Goal: Task Accomplishment & Management: Use online tool/utility

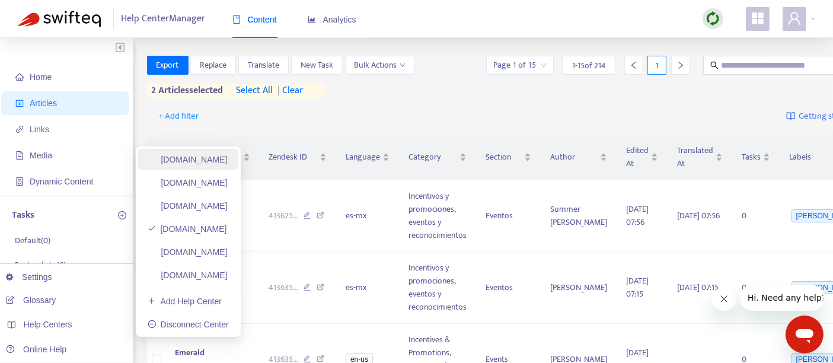
click at [218, 164] on link "[DOMAIN_NAME]" at bounding box center [188, 159] width 80 height 9
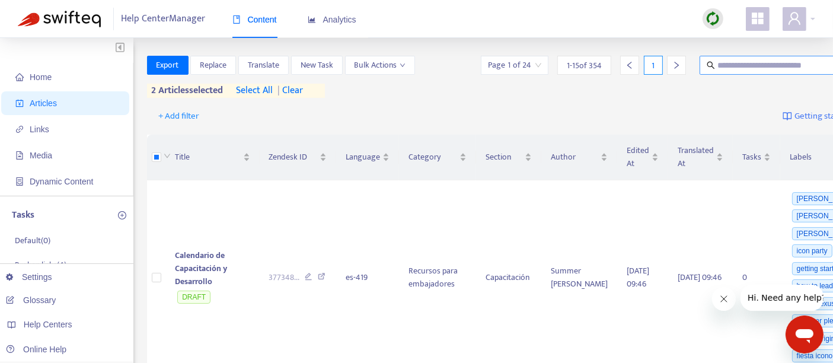
click at [718, 66] on input "text" at bounding box center [775, 65] width 114 height 13
paste input "**********"
type input "**********"
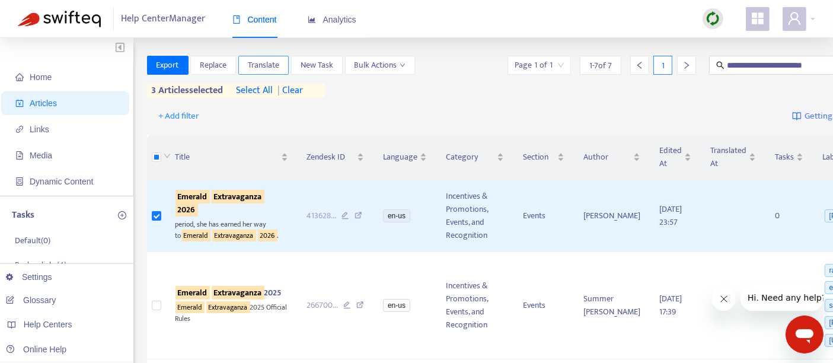
click at [268, 67] on span "Translate" at bounding box center [263, 65] width 31 height 13
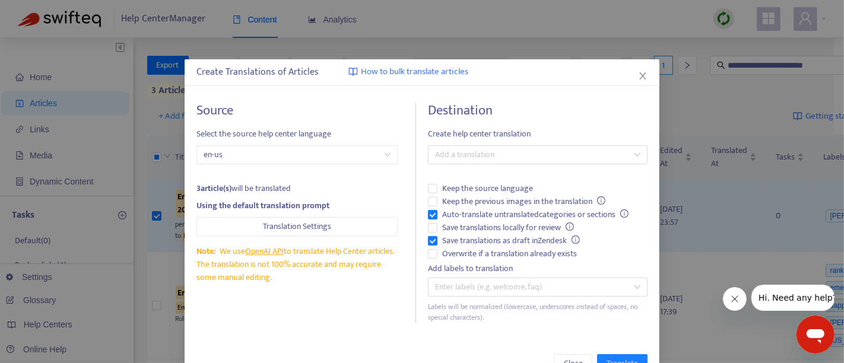
drag, startPoint x: 443, startPoint y: 159, endPoint x: 443, endPoint y: 165, distance: 6.0
click at [444, 158] on div at bounding box center [532, 155] width 202 height 14
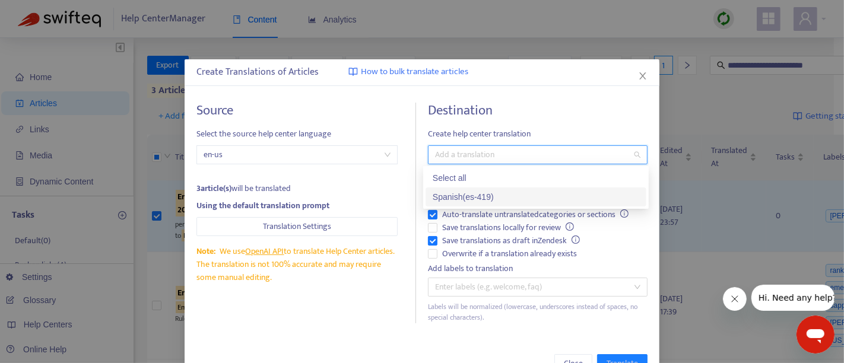
click at [452, 196] on div "Spanish ( es-419 )" at bounding box center [535, 196] width 206 height 13
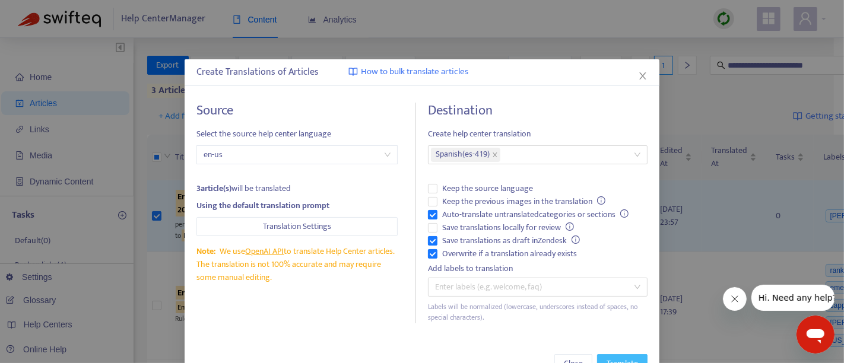
click at [606, 358] on span "Translate" at bounding box center [621, 363] width 31 height 13
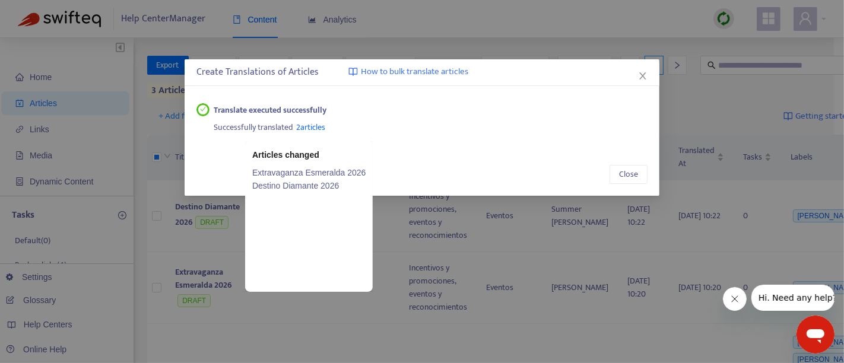
click at [319, 126] on span "2 articles" at bounding box center [311, 127] width 29 height 14
click at [313, 170] on link "Extravaganza Esmeralda 2026" at bounding box center [308, 172] width 113 height 13
click at [284, 187] on link "Destino Diamante 2026" at bounding box center [308, 185] width 113 height 13
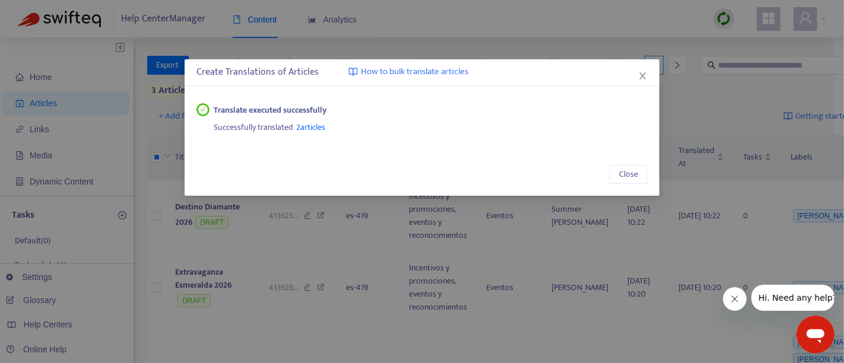
drag, startPoint x: 634, startPoint y: 76, endPoint x: 647, endPoint y: 79, distance: 14.0
click at [647, 79] on span "Close" at bounding box center [642, 75] width 13 height 9
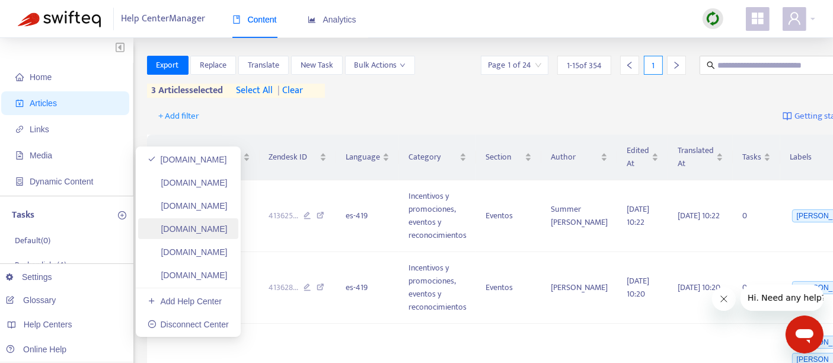
click at [228, 231] on link "[DOMAIN_NAME]" at bounding box center [188, 228] width 80 height 9
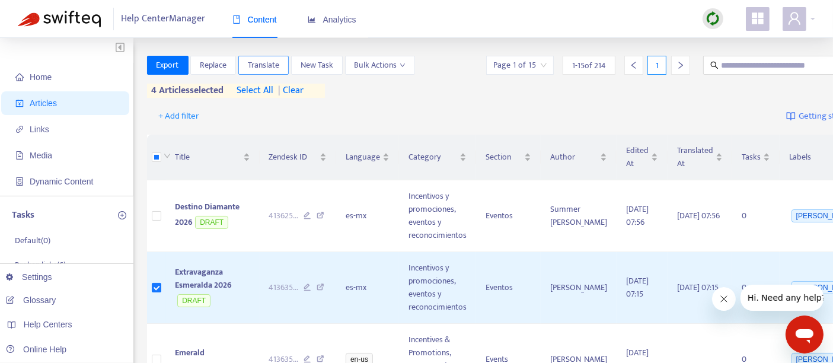
click at [268, 65] on span "Translate" at bounding box center [263, 65] width 31 height 13
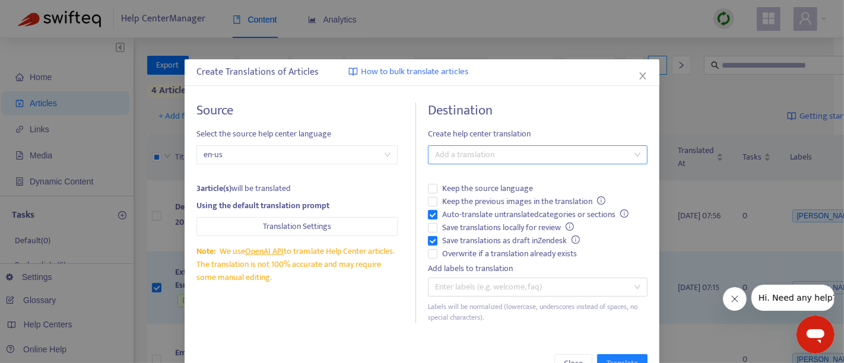
click at [488, 155] on div at bounding box center [532, 155] width 202 height 14
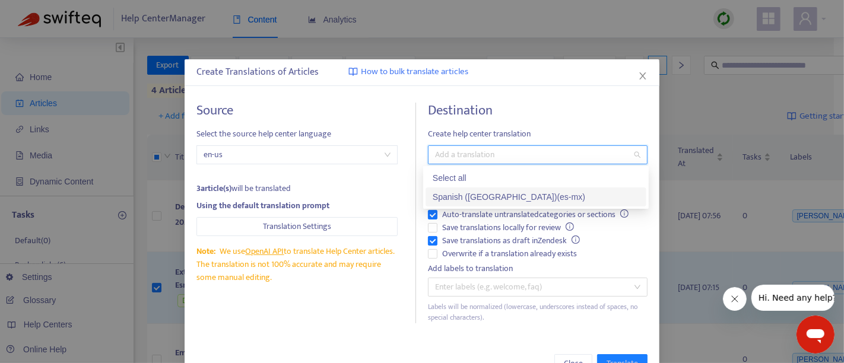
drag, startPoint x: 454, startPoint y: 194, endPoint x: 442, endPoint y: 220, distance: 28.7
click at [454, 196] on div "Spanish ([GEOGRAPHIC_DATA]) ( es-mx )" at bounding box center [535, 196] width 206 height 13
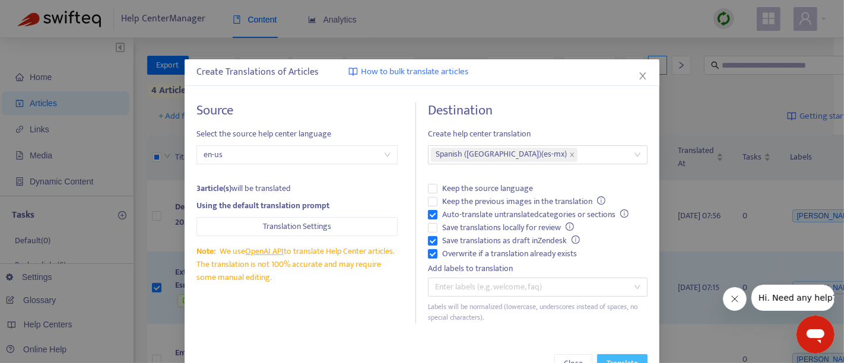
click at [606, 358] on span "Translate" at bounding box center [621, 363] width 31 height 13
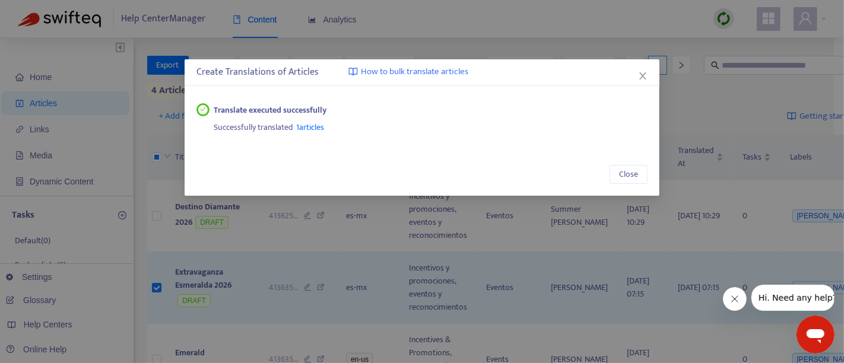
click at [637, 81] on button "Close" at bounding box center [642, 75] width 13 height 13
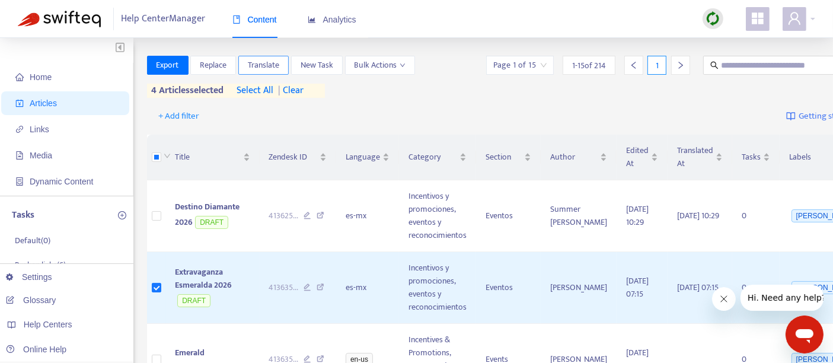
click at [262, 64] on span "Translate" at bounding box center [263, 65] width 31 height 13
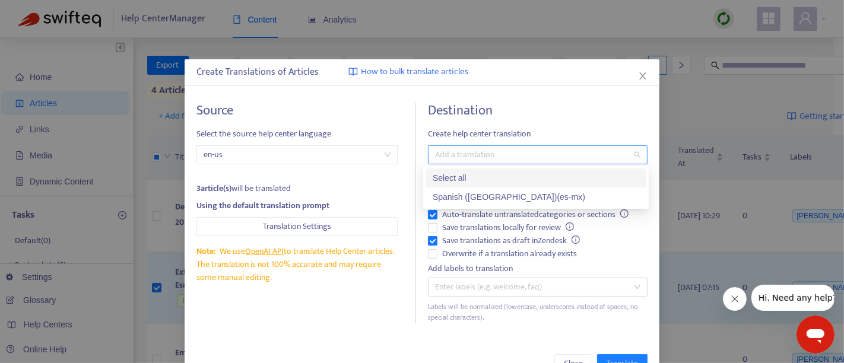
drag, startPoint x: 463, startPoint y: 152, endPoint x: 455, endPoint y: 161, distance: 11.8
click at [463, 154] on div at bounding box center [532, 155] width 202 height 14
drag, startPoint x: 447, startPoint y: 194, endPoint x: 452, endPoint y: 214, distance: 20.7
click at [447, 196] on div "Spanish ([GEOGRAPHIC_DATA]) ( es-mx )" at bounding box center [535, 196] width 206 height 13
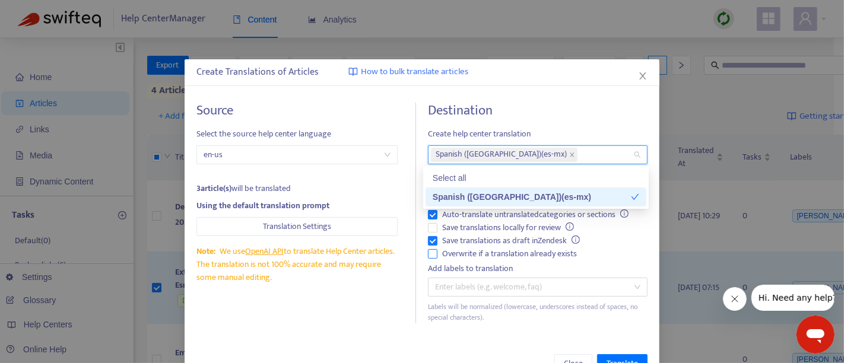
click at [437, 256] on span "Overwrite if a translation already exists" at bounding box center [509, 253] width 144 height 13
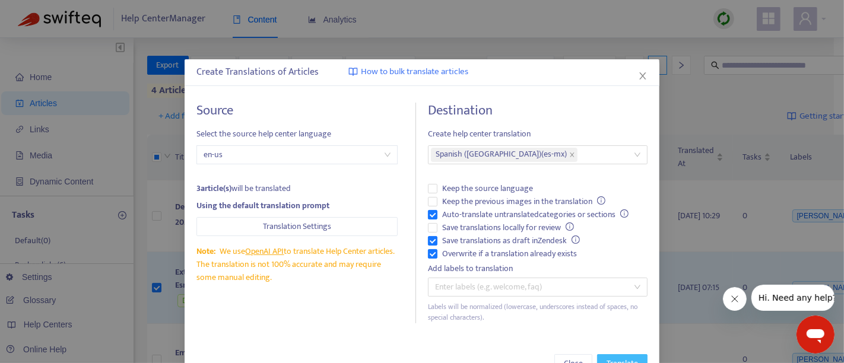
click at [622, 355] on button "Translate" at bounding box center [622, 363] width 50 height 19
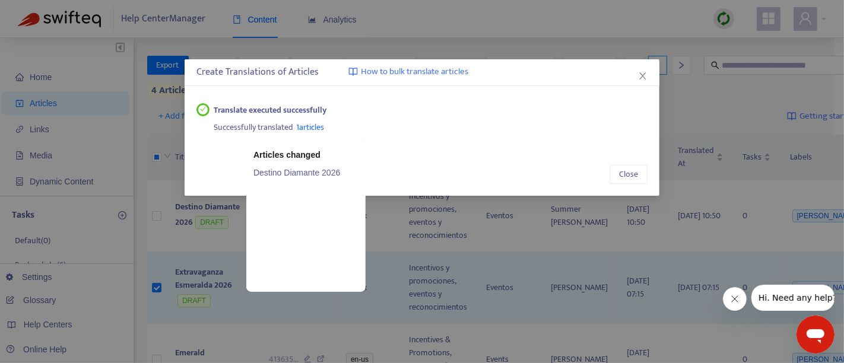
click at [287, 172] on link "Destino Diamante 2026" at bounding box center [305, 172] width 105 height 13
click at [307, 174] on link "Destino Diamante 2026" at bounding box center [305, 172] width 105 height 13
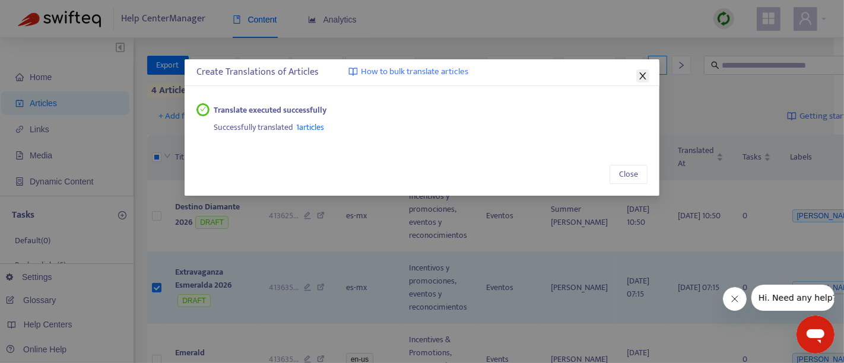
click at [639, 77] on icon "close" at bounding box center [642, 75] width 9 height 9
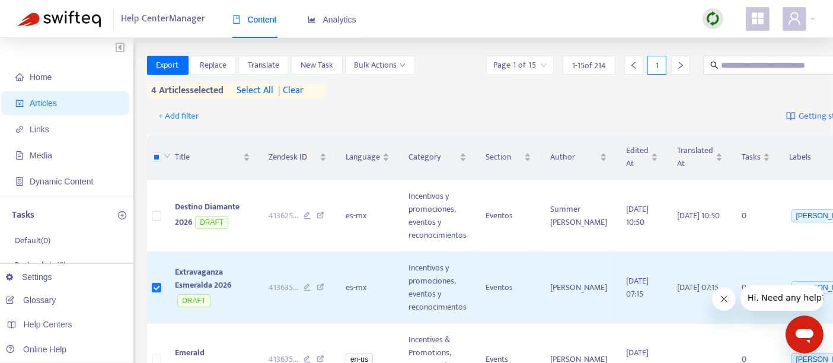
click at [711, 20] on img at bounding box center [713, 18] width 15 height 15
drag, startPoint x: 741, startPoint y: 40, endPoint x: 736, endPoint y: 48, distance: 9.4
click at [740, 40] on link "Quick Sync" at bounding box center [737, 43] width 50 height 14
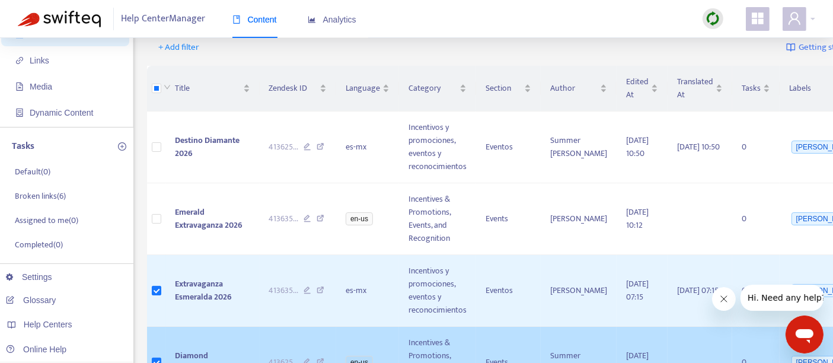
scroll to position [132, 0]
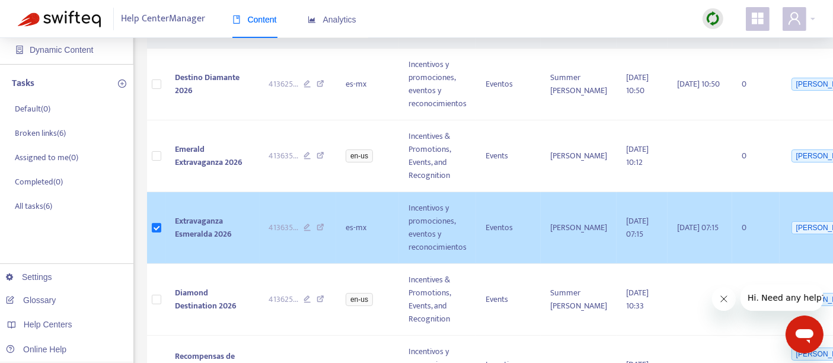
click at [161, 233] on td at bounding box center [156, 228] width 19 height 72
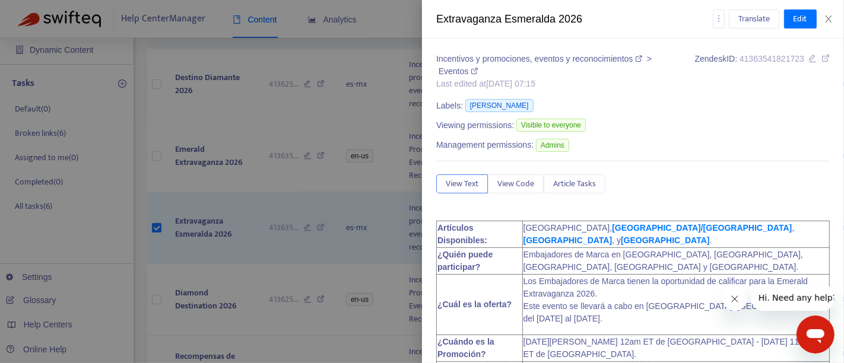
click at [157, 228] on div at bounding box center [422, 181] width 844 height 363
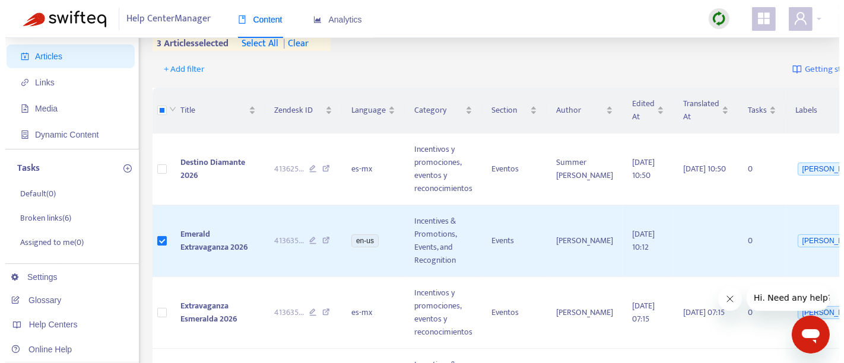
scroll to position [0, 0]
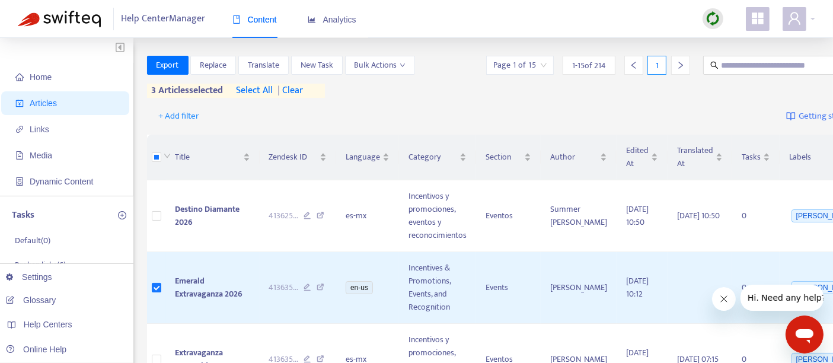
click at [303, 90] on span "| clear" at bounding box center [288, 91] width 30 height 14
click at [271, 60] on span "Translate" at bounding box center [263, 65] width 31 height 13
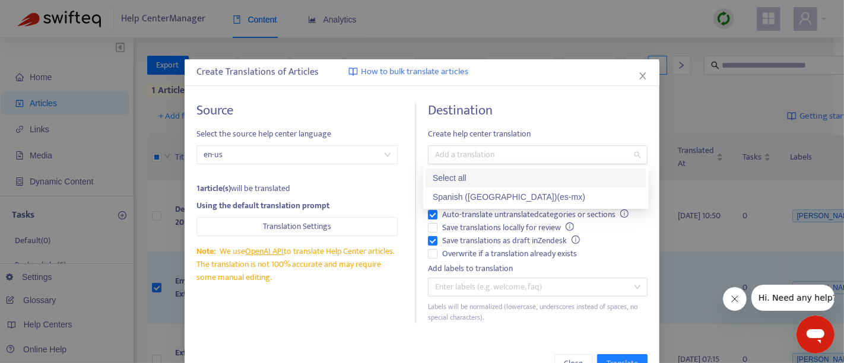
drag, startPoint x: 492, startPoint y: 157, endPoint x: 451, endPoint y: 185, distance: 50.4
click at [492, 157] on div at bounding box center [532, 155] width 202 height 14
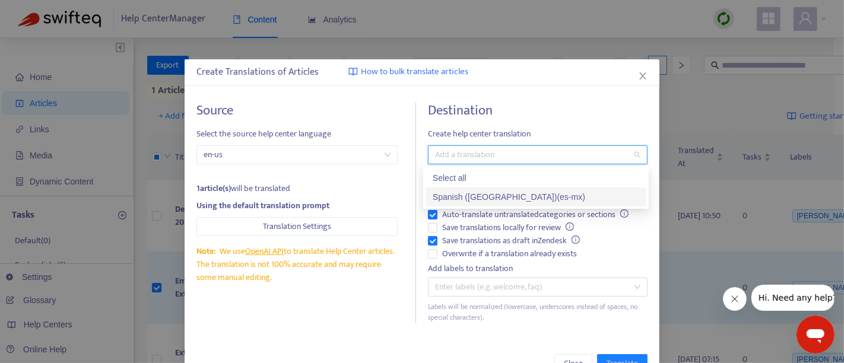
click at [448, 195] on div "Spanish ([GEOGRAPHIC_DATA]) ( es-mx )" at bounding box center [535, 196] width 206 height 13
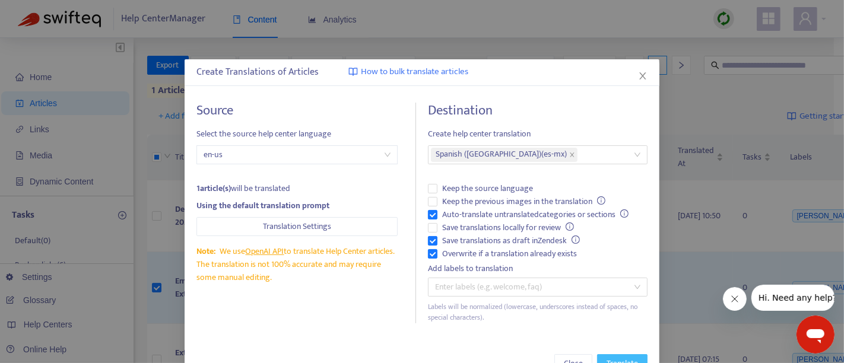
click at [628, 358] on span "Translate" at bounding box center [621, 363] width 31 height 13
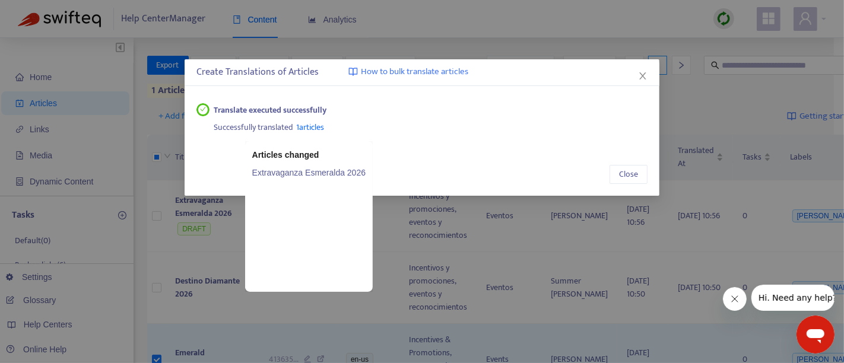
click at [311, 173] on link "Extravaganza Esmeralda 2026" at bounding box center [308, 172] width 113 height 13
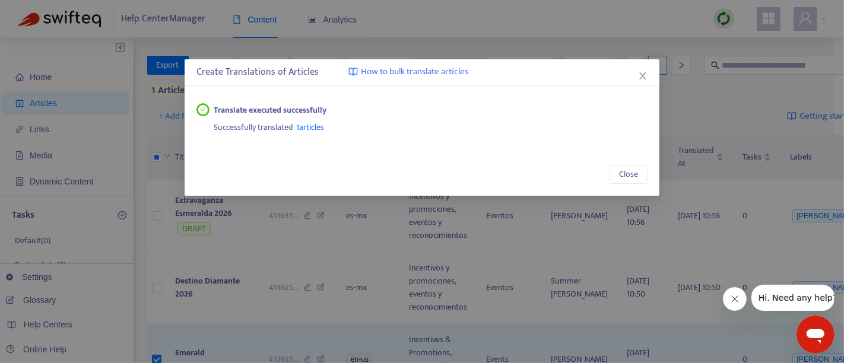
drag, startPoint x: 640, startPoint y: 77, endPoint x: 638, endPoint y: 84, distance: 6.8
click at [640, 80] on icon "close" at bounding box center [642, 75] width 9 height 9
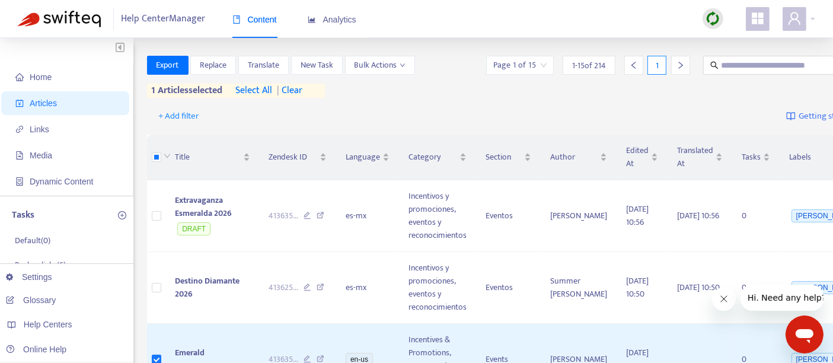
click at [715, 27] on div at bounding box center [713, 18] width 21 height 21
click at [745, 40] on link "Quick Sync" at bounding box center [737, 43] width 50 height 14
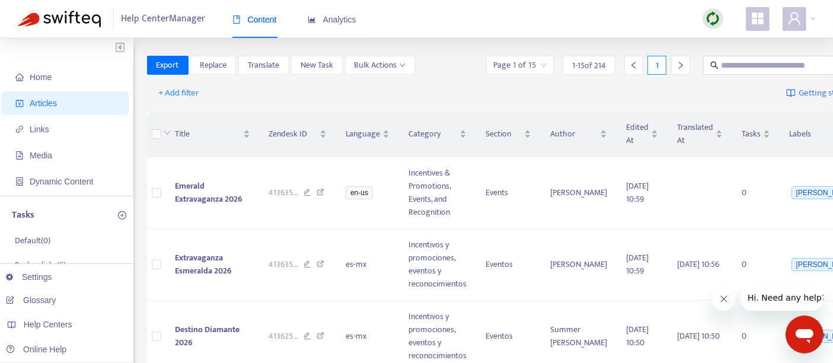
click at [720, 17] on img at bounding box center [713, 18] width 15 height 15
click at [748, 40] on link "Quick Sync" at bounding box center [737, 43] width 50 height 14
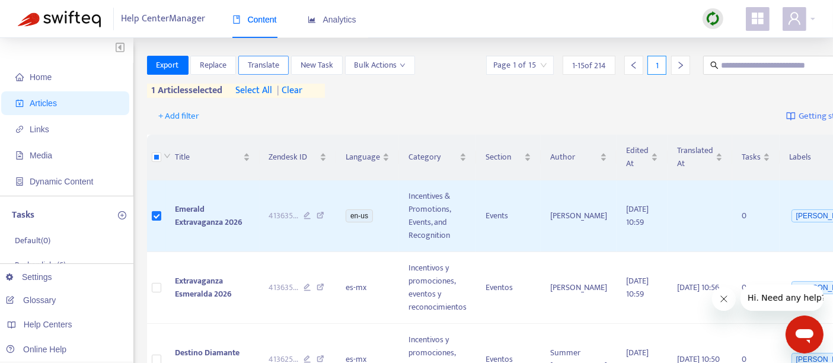
click at [262, 64] on span "Translate" at bounding box center [263, 65] width 31 height 13
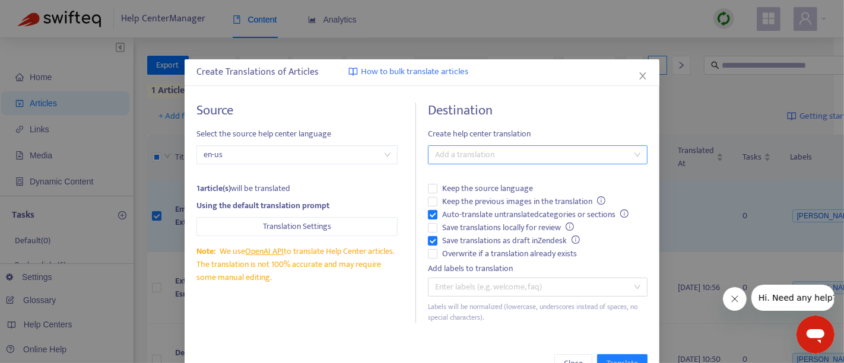
click at [461, 158] on div at bounding box center [532, 155] width 202 height 14
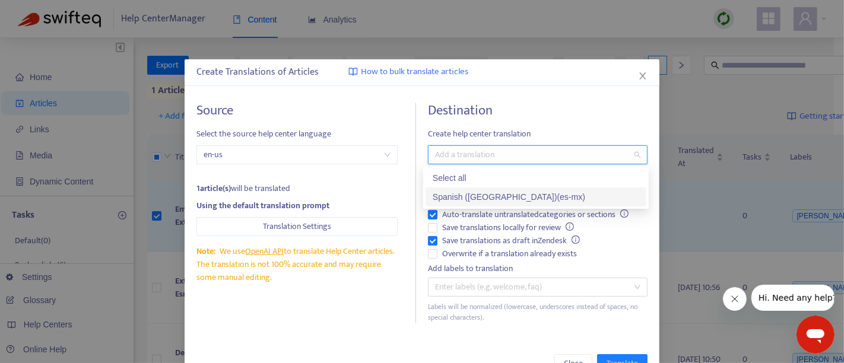
click at [448, 197] on div "Spanish ([GEOGRAPHIC_DATA]) ( es-mx )" at bounding box center [535, 196] width 206 height 13
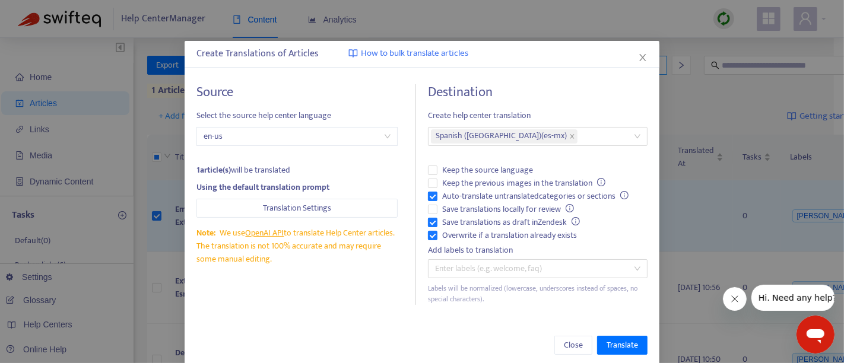
scroll to position [35, 0]
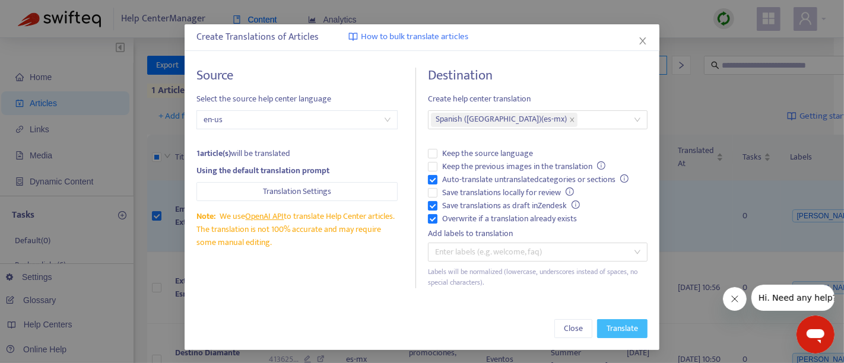
click at [614, 330] on span "Translate" at bounding box center [621, 328] width 31 height 13
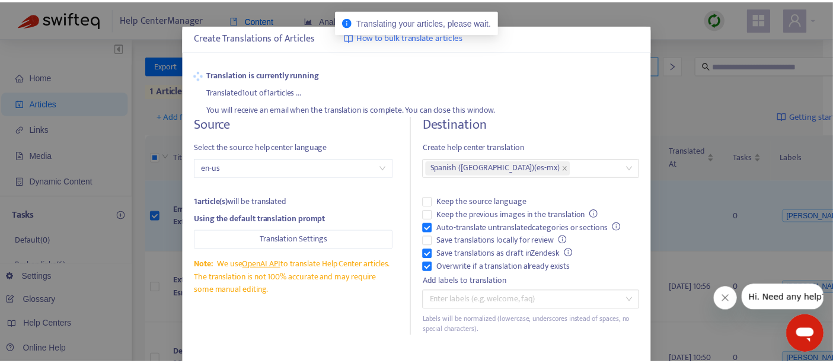
scroll to position [0, 0]
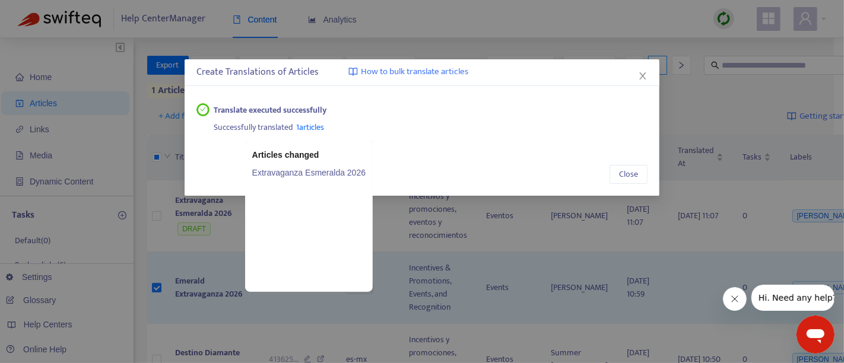
click at [308, 173] on link "Extravaganza Esmeralda 2026" at bounding box center [308, 172] width 113 height 13
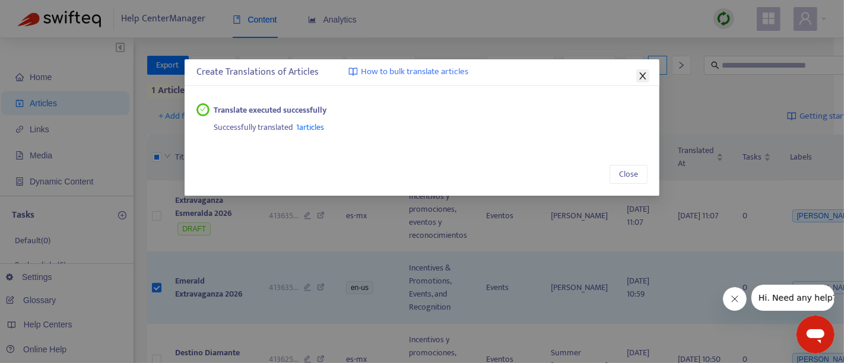
click at [642, 77] on icon "close" at bounding box center [642, 75] width 9 height 9
